Goal: Information Seeking & Learning: Understand process/instructions

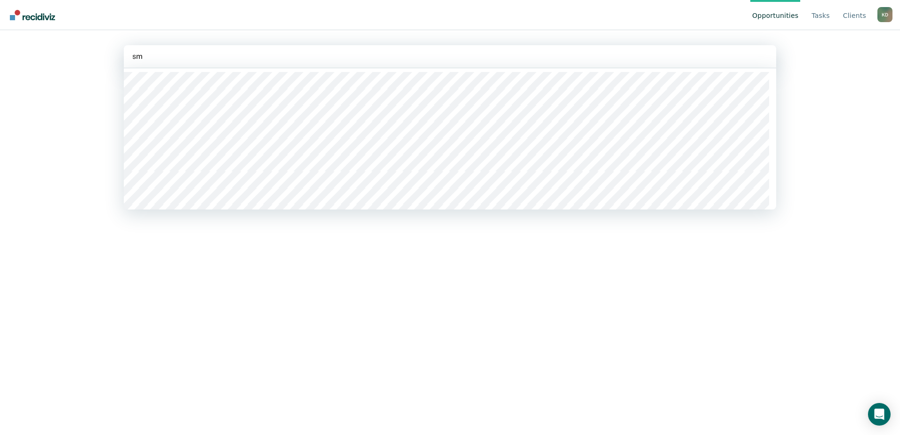
type input "s"
click at [213, 57] on div at bounding box center [449, 56] width 635 height 11
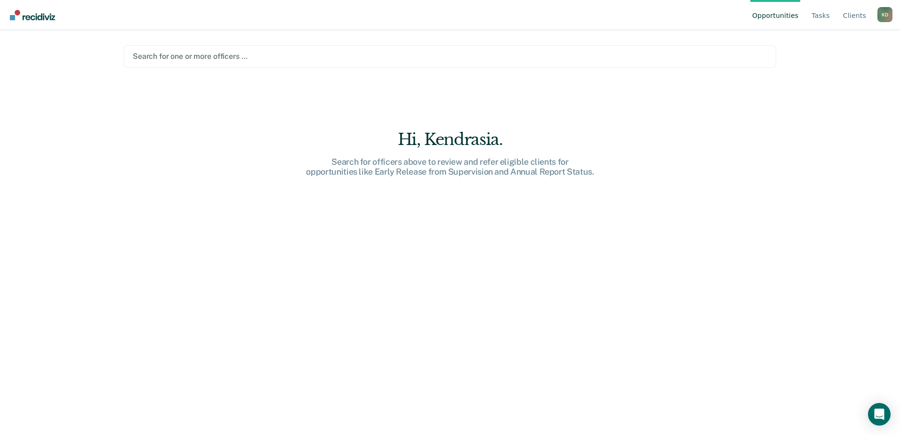
click at [213, 57] on div at bounding box center [450, 56] width 634 height 11
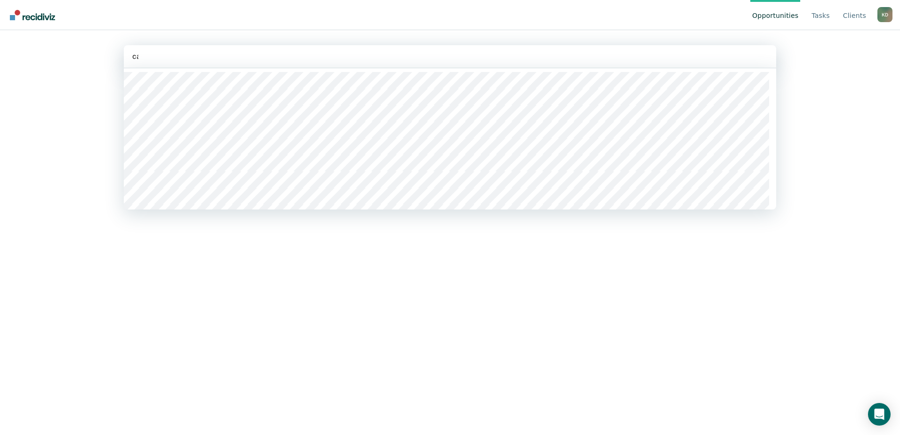
type input "cat"
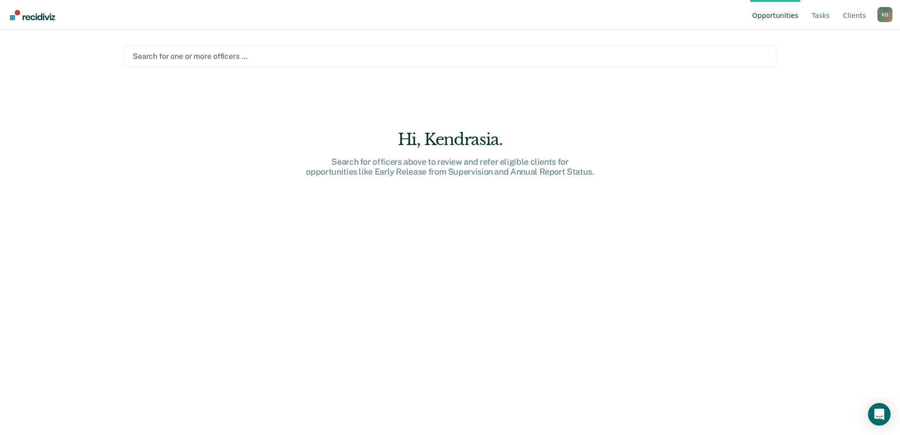
click at [206, 59] on div at bounding box center [450, 56] width 634 height 11
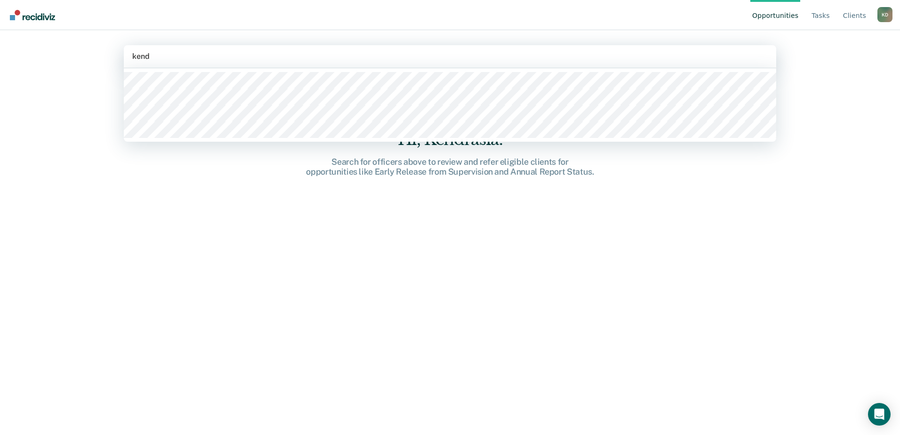
type input "kendr"
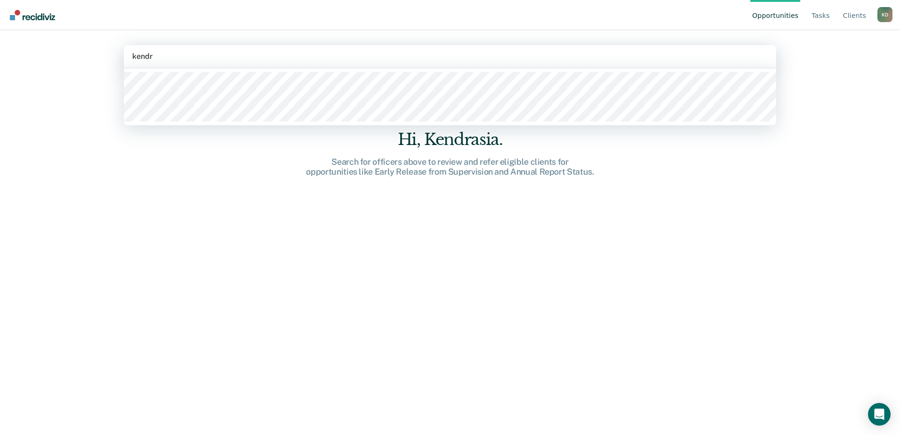
click at [199, 72] on div at bounding box center [450, 96] width 652 height 57
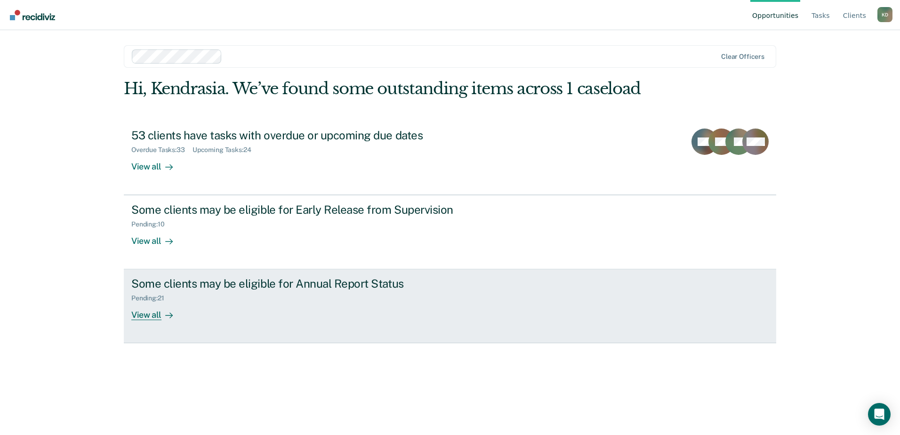
click at [242, 285] on div "Some clients may be eligible for Annual Report Status" at bounding box center [296, 284] width 330 height 14
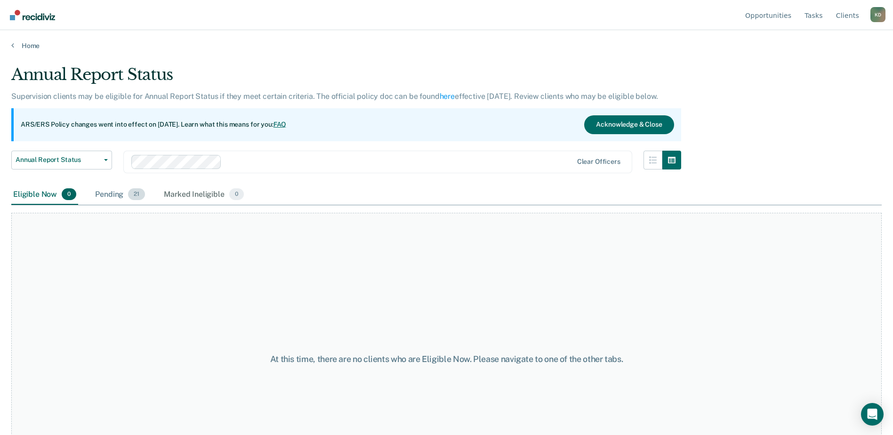
click at [120, 192] on div "Pending 21" at bounding box center [120, 194] width 54 height 21
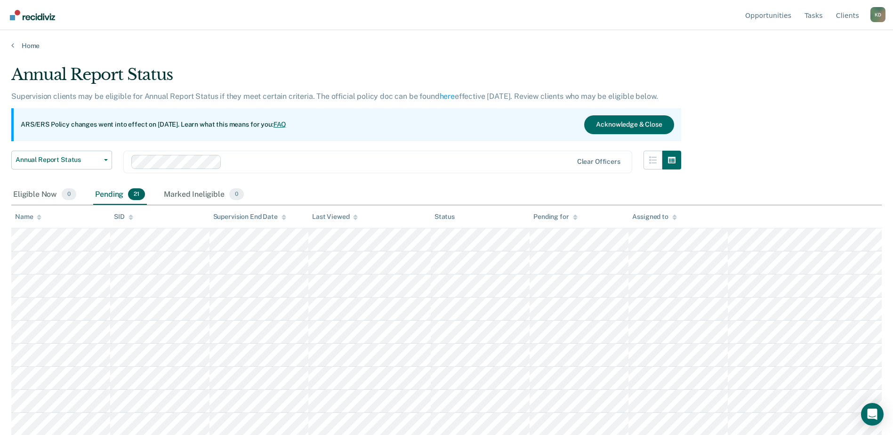
click at [287, 124] on link "FAQ" at bounding box center [279, 124] width 13 height 8
